Goal: Task Accomplishment & Management: Manage account settings

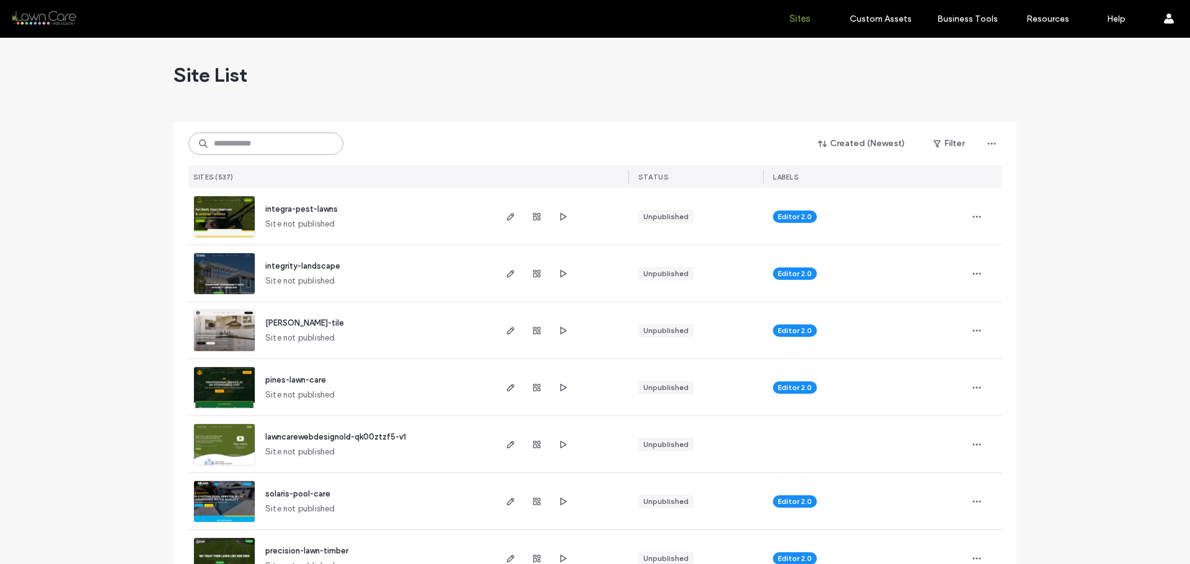
click at [261, 134] on input at bounding box center [265, 144] width 155 height 22
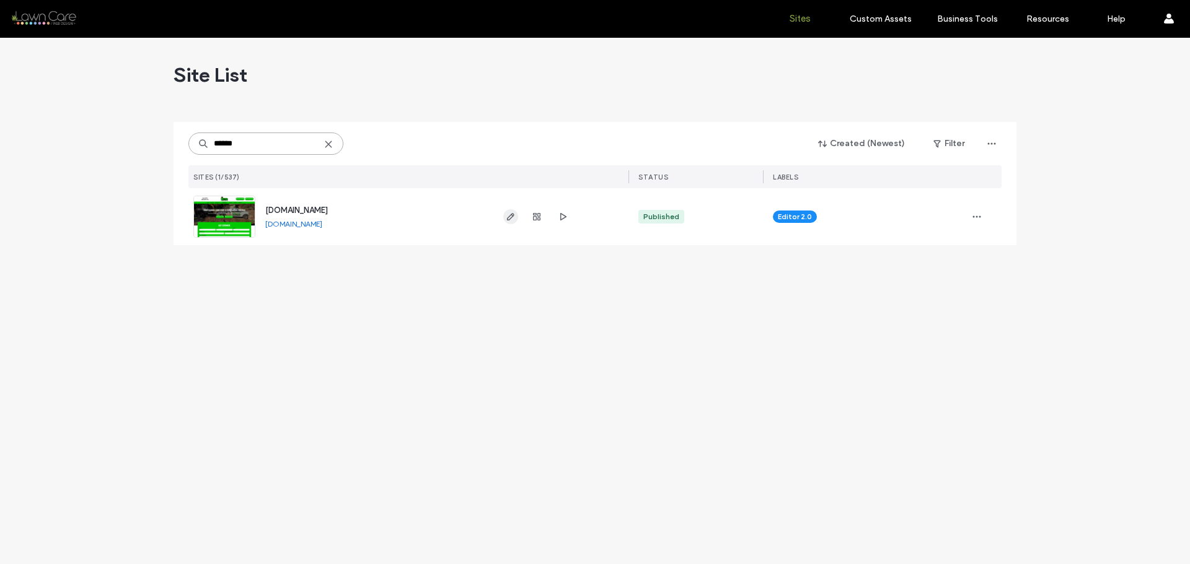
type input "******"
click at [508, 216] on icon "button" at bounding box center [511, 217] width 10 height 10
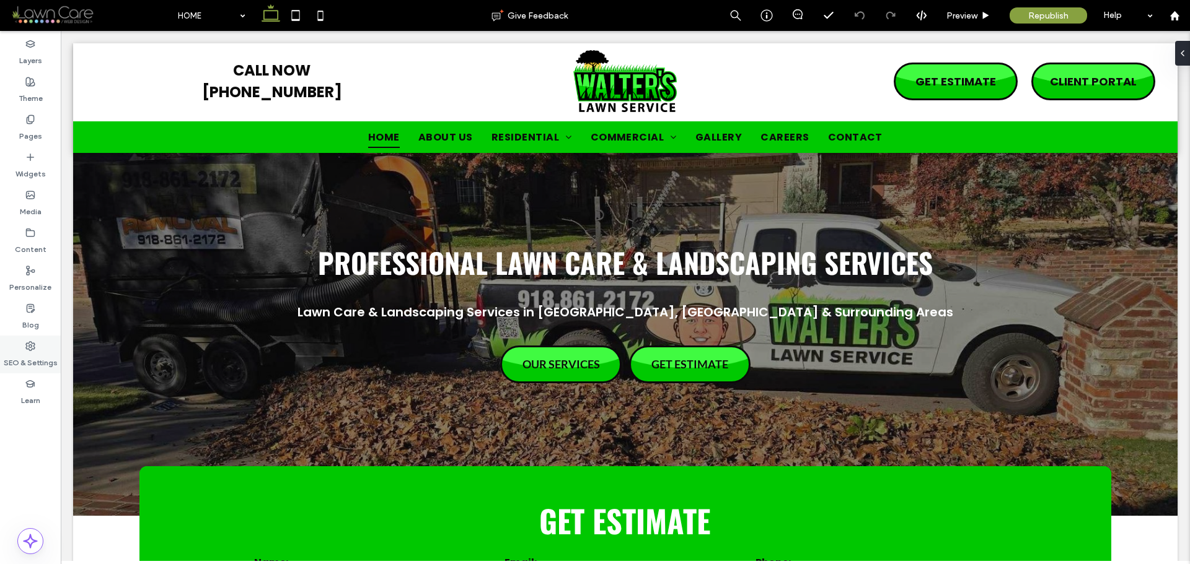
click at [28, 350] on icon at bounding box center [30, 346] width 10 height 10
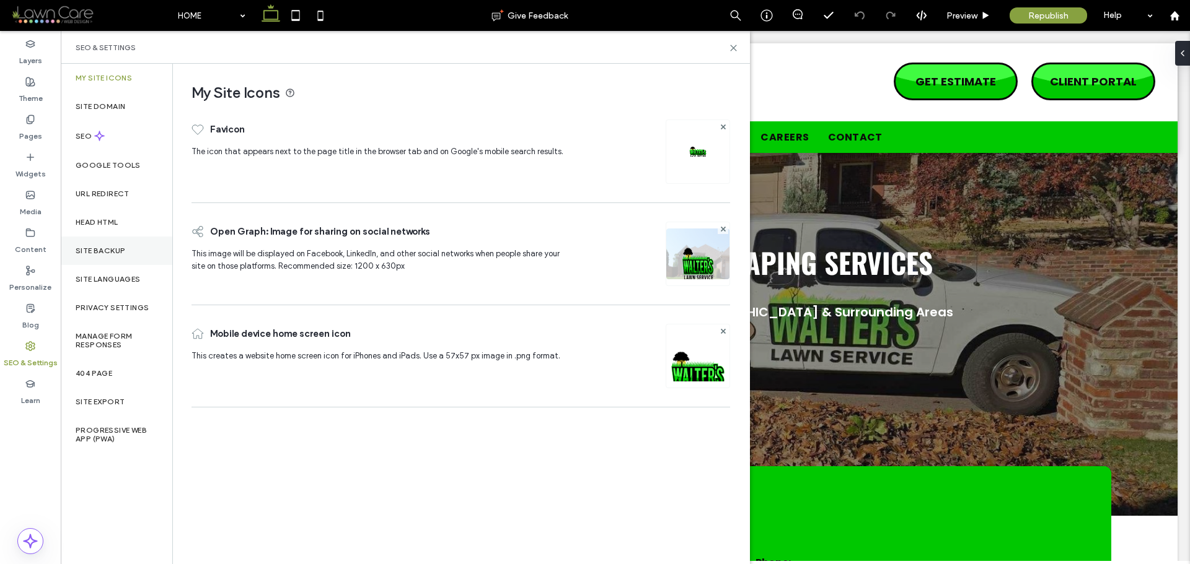
click at [116, 258] on div "Site Backup" at bounding box center [117, 251] width 112 height 29
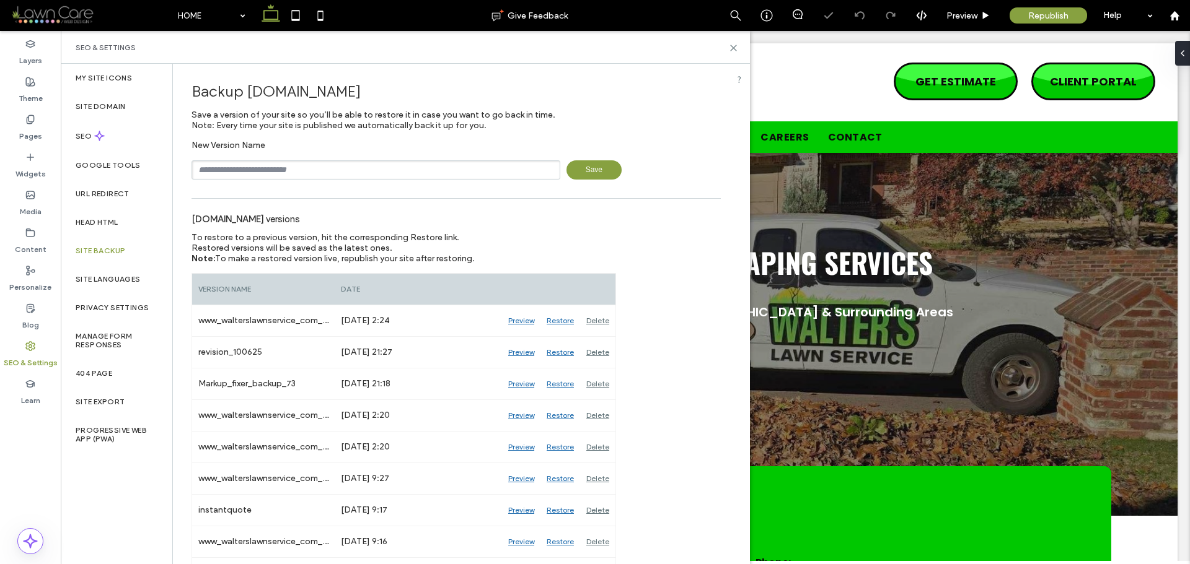
click at [268, 173] on input "text" at bounding box center [375, 169] width 369 height 19
type input "**********"
click at [580, 168] on span "Save" at bounding box center [593, 169] width 55 height 19
click at [35, 126] on label "Pages" at bounding box center [30, 133] width 23 height 17
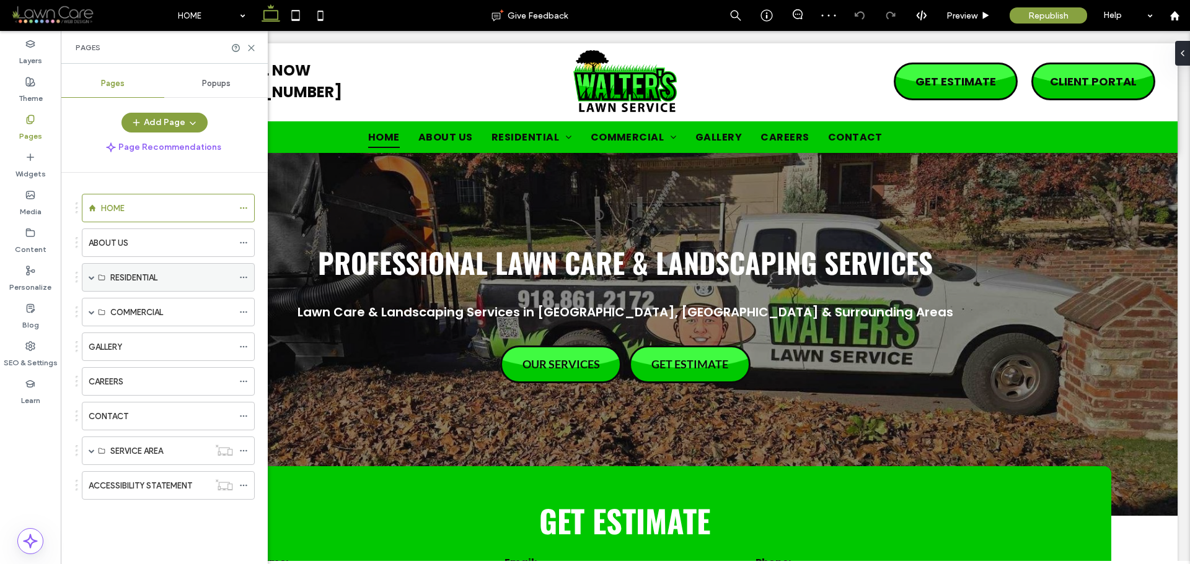
click at [86, 279] on div "RESIDENTIAL" at bounding box center [168, 277] width 173 height 29
click at [89, 283] on span at bounding box center [92, 277] width 6 height 27
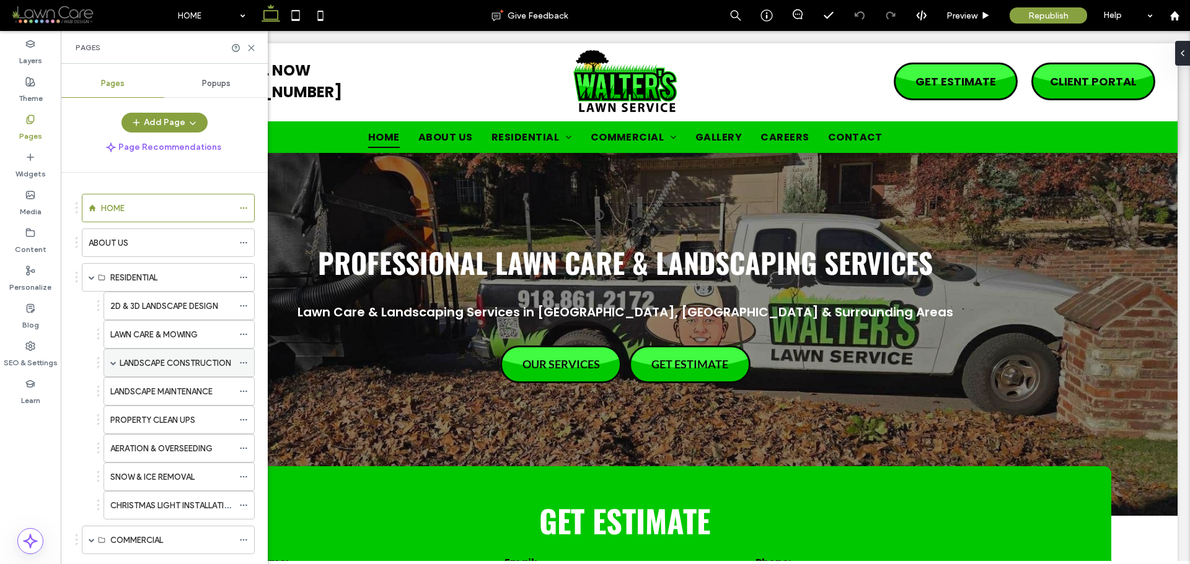
click at [116, 363] on div "LANDSCAPE CONSTRUCTION" at bounding box center [178, 363] width 151 height 29
click at [115, 363] on span at bounding box center [113, 363] width 6 height 6
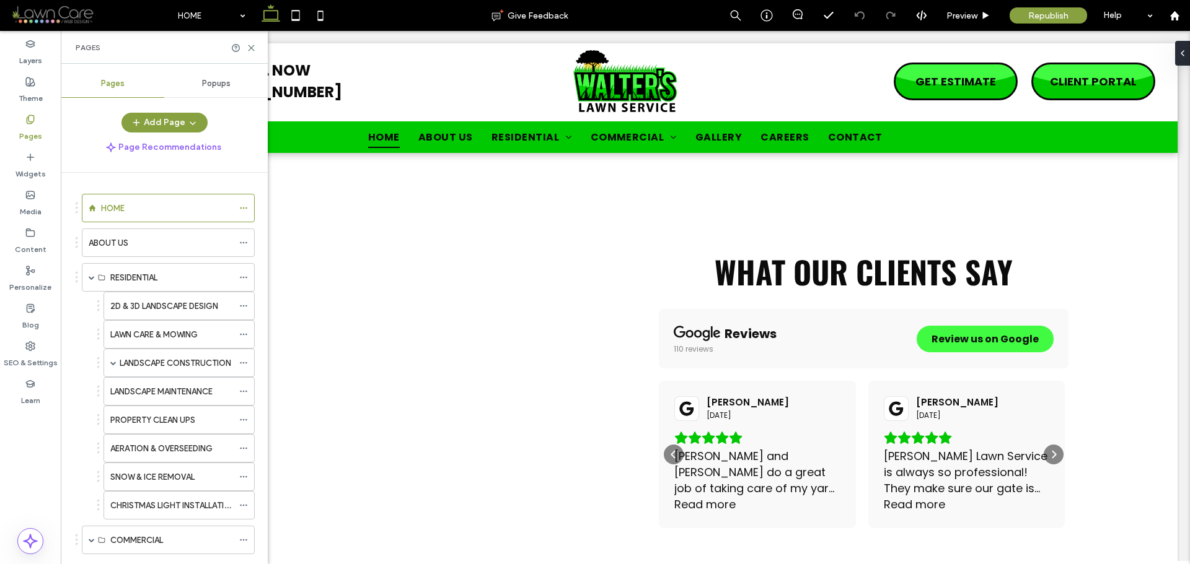
scroll to position [4321, 0]
